Goal: Find contact information: Obtain details needed to contact an individual or organization

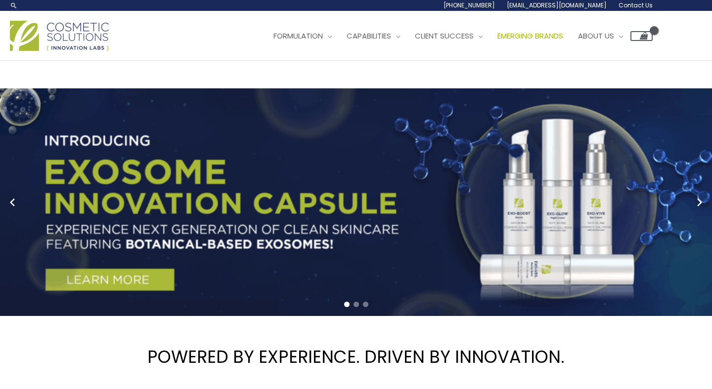
click at [534, 40] on span "Emerging Brands" at bounding box center [530, 36] width 66 height 10
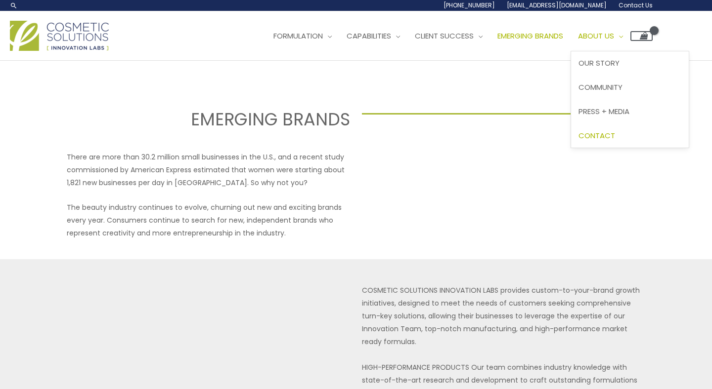
click at [615, 134] on span "Contact" at bounding box center [596, 135] width 37 height 10
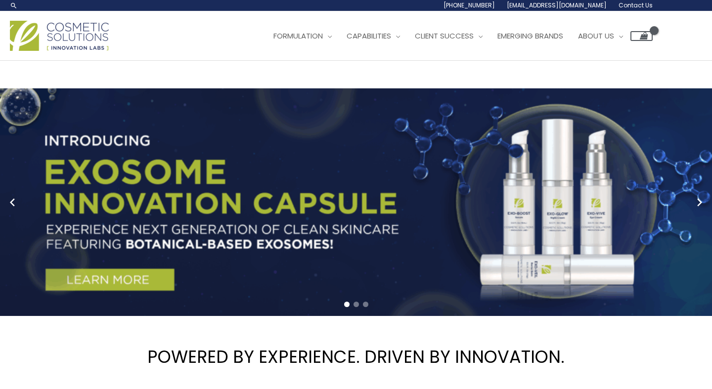
click at [77, 30] on img at bounding box center [59, 36] width 99 height 30
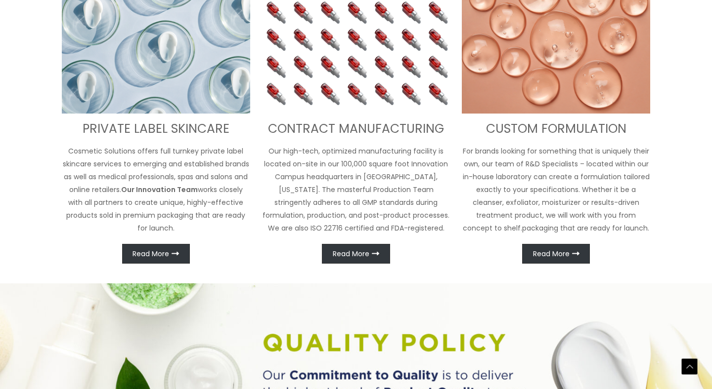
scroll to position [423, 0]
click at [360, 250] on span "Read More" at bounding box center [351, 253] width 37 height 7
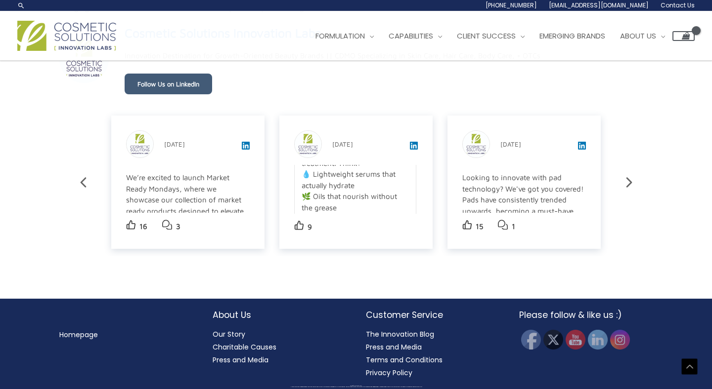
scroll to position [1679, 0]
